Goal: Task Accomplishment & Management: Manage account settings

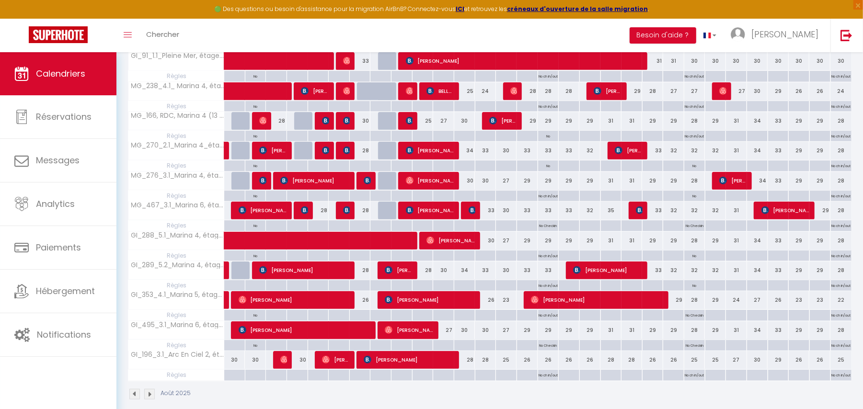
scroll to position [406, 0]
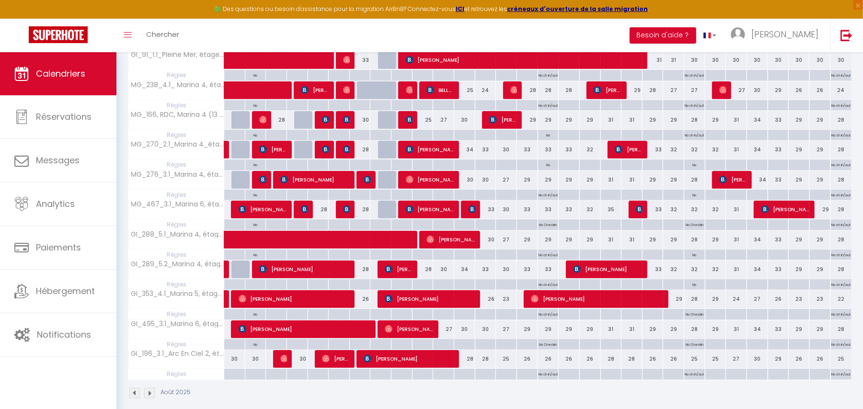
click at [553, 286] on p "No ch in/out" at bounding box center [547, 283] width 19 height 9
type input "[DATE]"
type input "Mer 17 Septembre 2025"
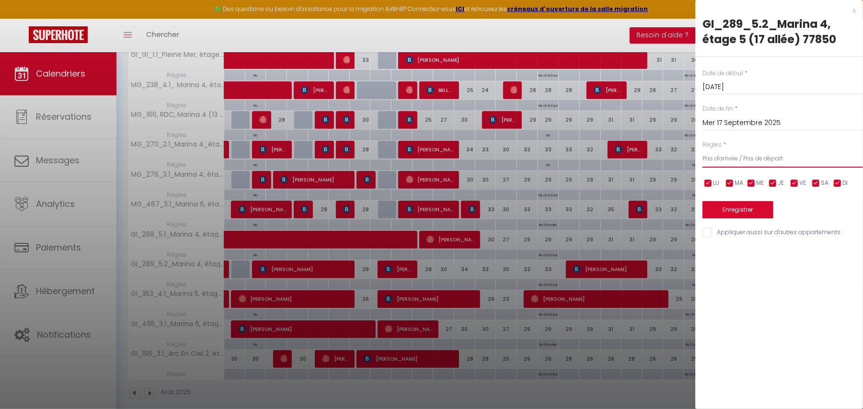
click at [776, 158] on select "Aucun No Checkin No Checkout Pas d'arrivée / Pas de départ" at bounding box center [782, 158] width 160 height 18
select select "2"
click at [702, 149] on select "Aucun No Checkin No Checkout Pas d'arrivée / Pas de départ" at bounding box center [782, 158] width 160 height 18
click at [733, 203] on button "Enregistrer" at bounding box center [737, 209] width 71 height 17
type input "Lun 15 Septembre 2025"
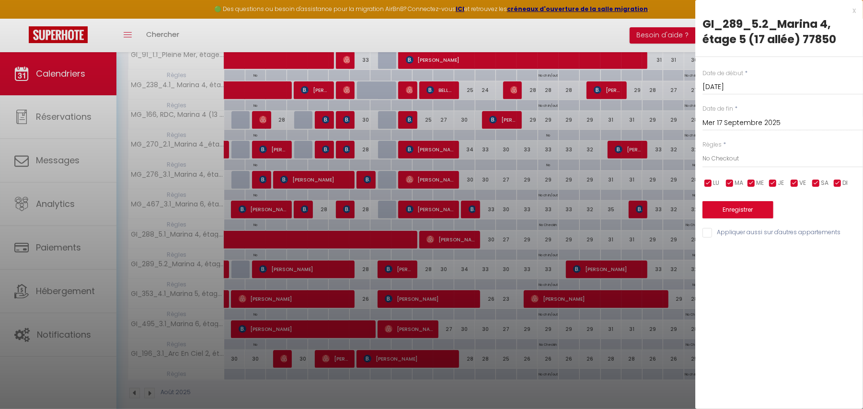
type input "[DATE]"
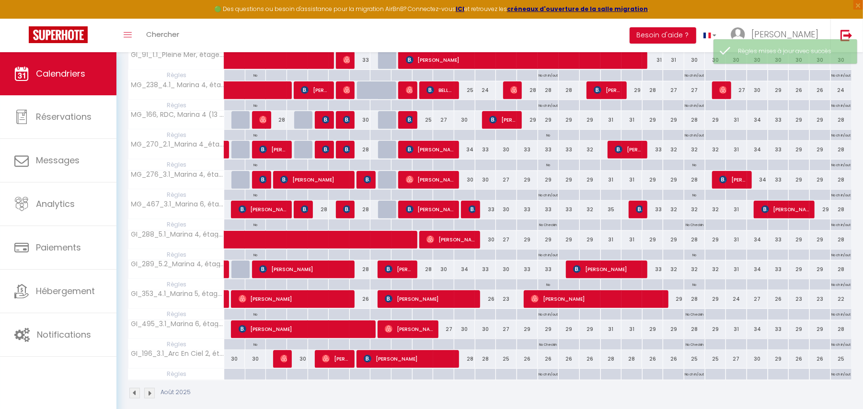
click at [547, 286] on p "No Checkout" at bounding box center [548, 287] width 21 height 17
type input "[DATE]"
type input "Mer 17 Septembre 2025"
select select "2"
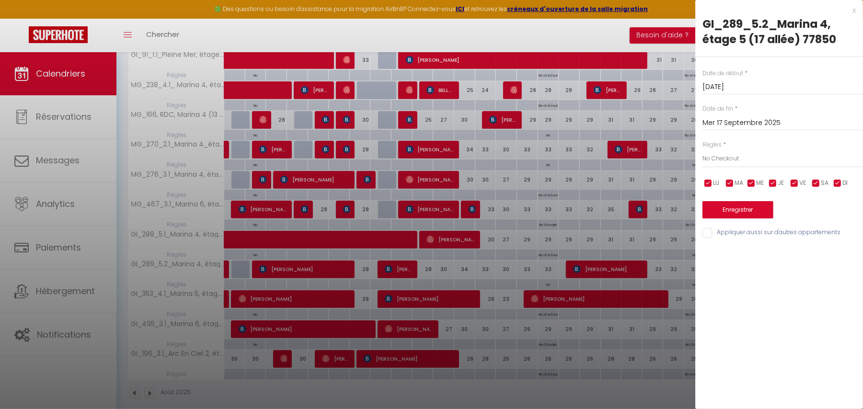
click at [586, 322] on div at bounding box center [431, 204] width 863 height 409
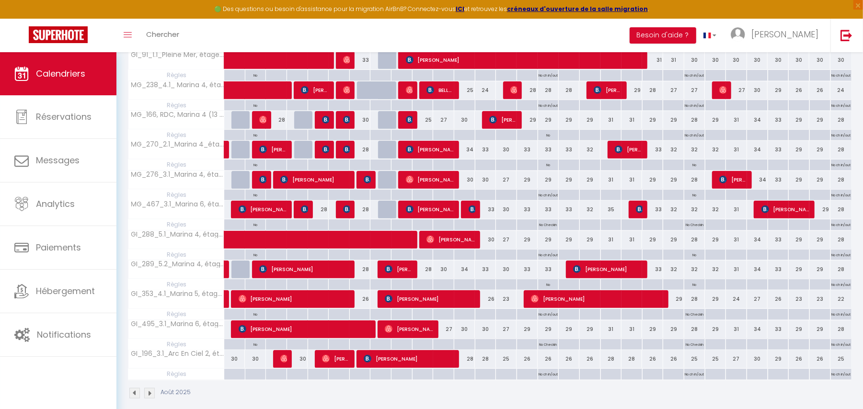
click at [547, 289] on p "No Checkout" at bounding box center [548, 287] width 21 height 17
type input "[DATE]"
type input "Mer 17 Septembre 2025"
select select "2"
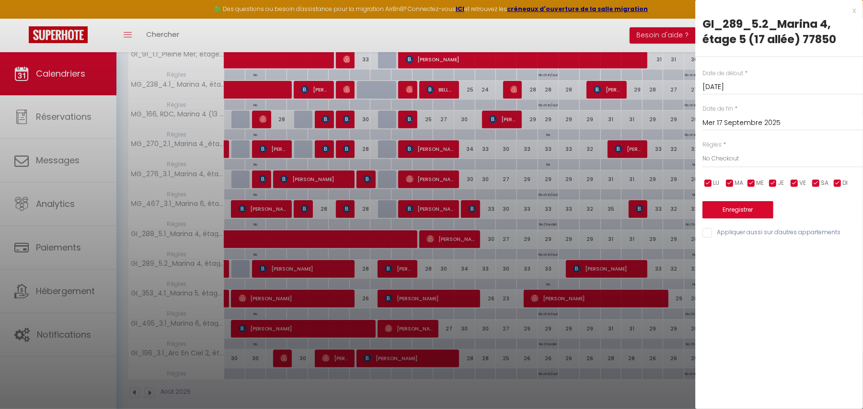
scroll to position [407, 0]
click at [552, 286] on div at bounding box center [431, 204] width 863 height 409
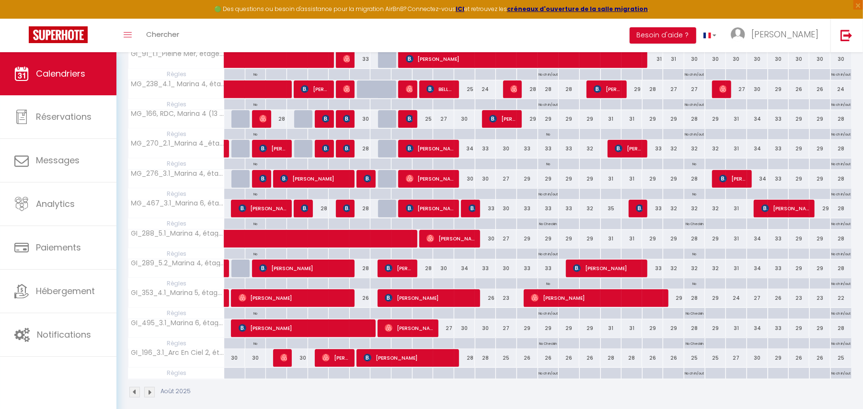
click at [550, 289] on p "No Checkout" at bounding box center [548, 286] width 21 height 17
type input "[DATE]"
type input "Mer 17 Septembre 2025"
select select "2"
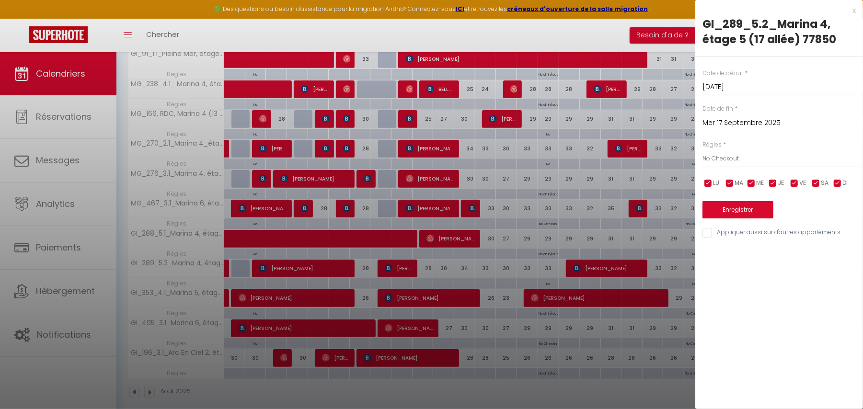
click at [552, 288] on div at bounding box center [431, 204] width 863 height 409
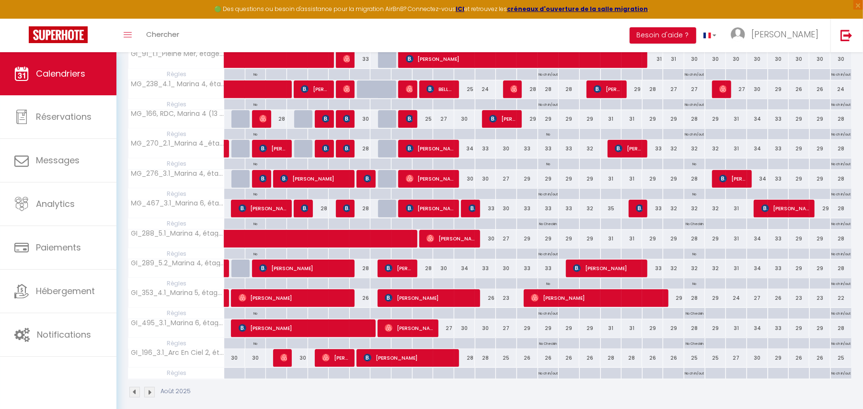
click at [571, 268] on div at bounding box center [576, 269] width 21 height 18
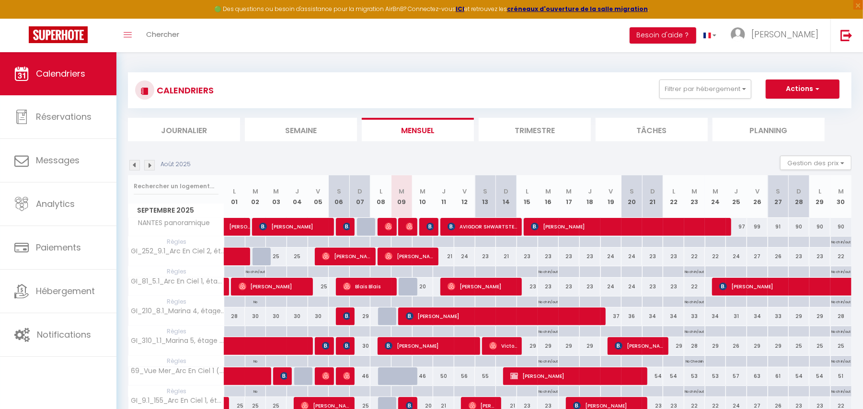
scroll to position [0, 0]
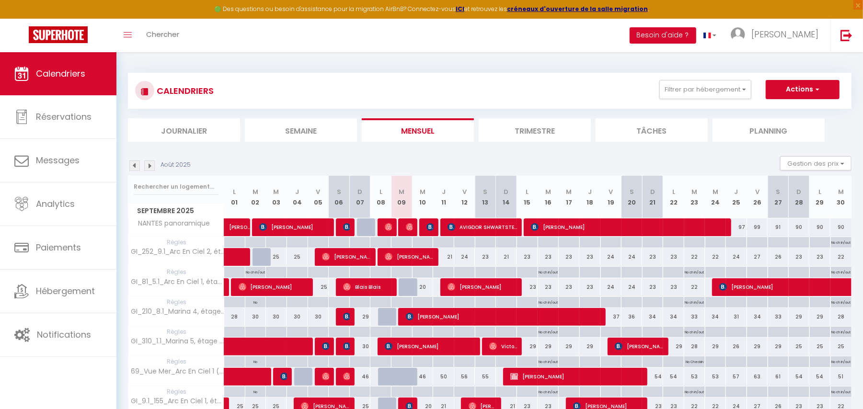
click at [151, 166] on img at bounding box center [149, 165] width 11 height 11
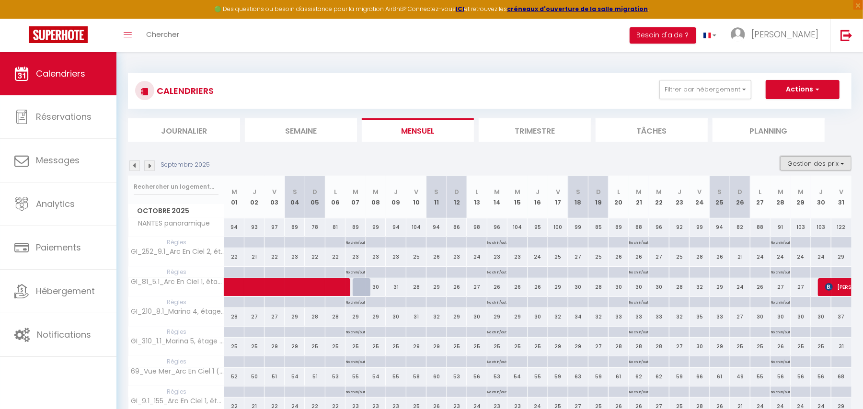
click at [812, 163] on button "Gestion des prix" at bounding box center [815, 163] width 71 height 14
click at [783, 208] on input "Règles" at bounding box center [808, 210] width 86 height 10
checkbox input "false"
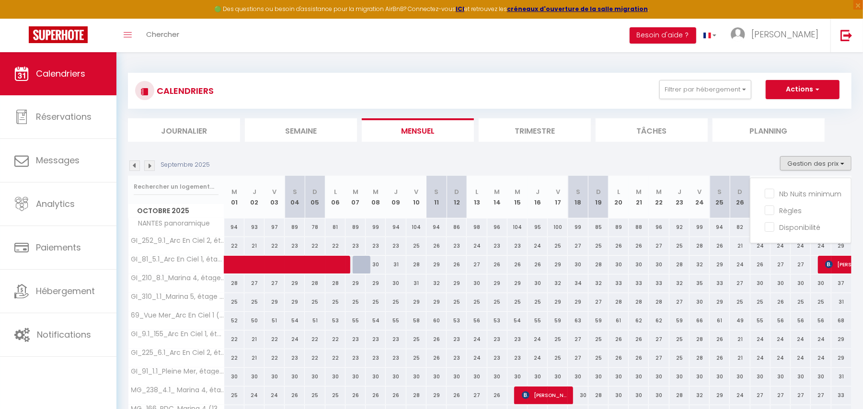
click at [133, 167] on img at bounding box center [134, 165] width 11 height 11
